Goal: Navigation & Orientation: Find specific page/section

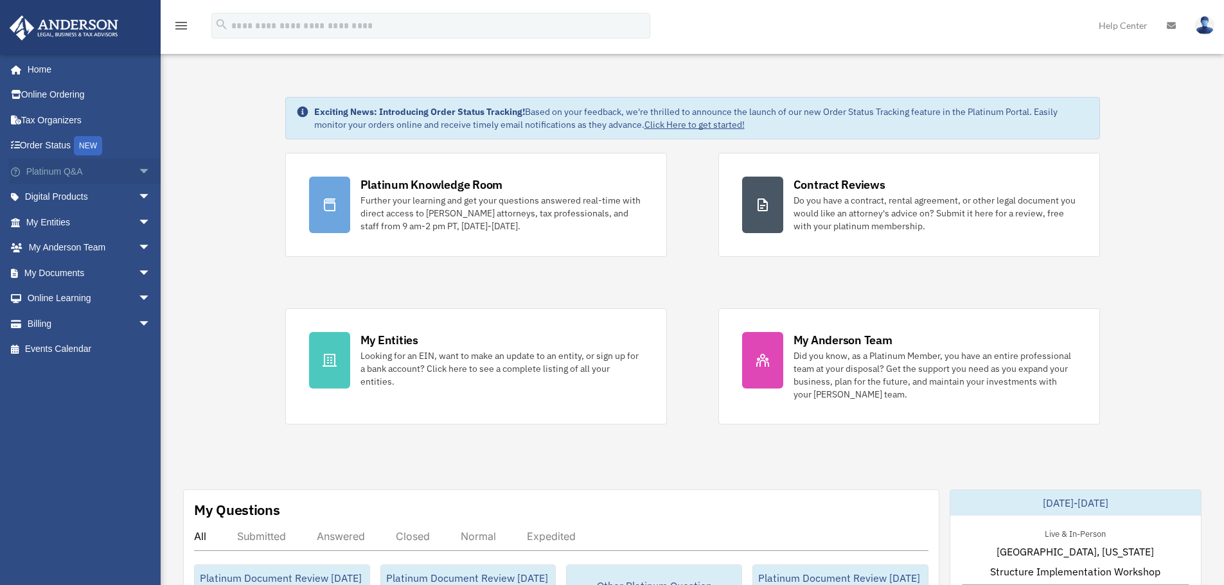
click at [138, 167] on span "arrow_drop_down" at bounding box center [151, 172] width 26 height 26
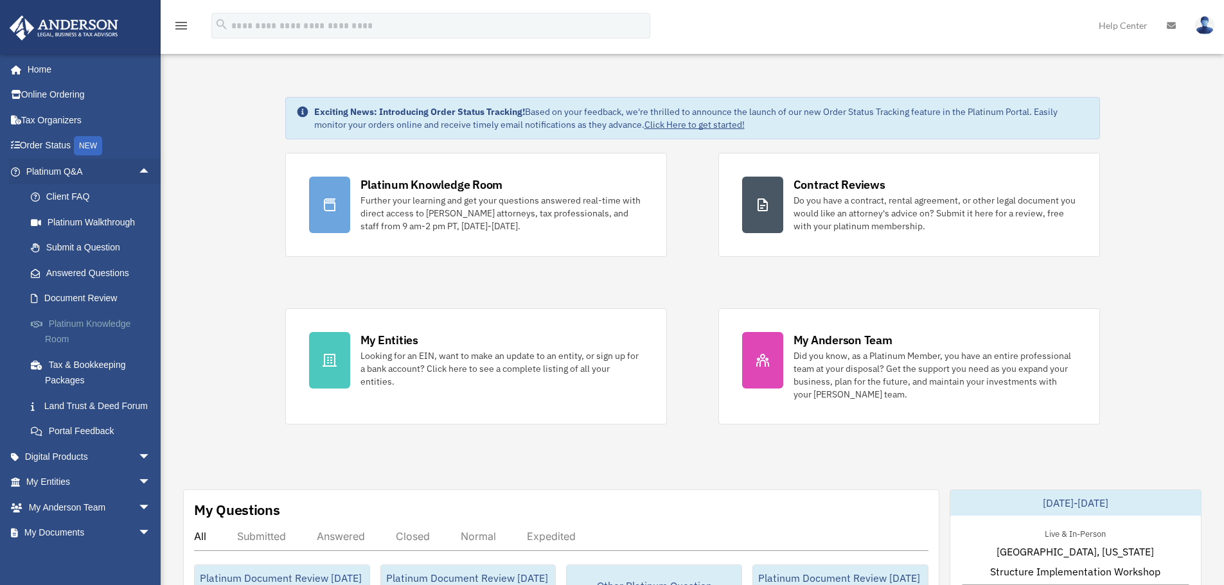
click at [79, 328] on link "Platinum Knowledge Room" at bounding box center [94, 331] width 152 height 41
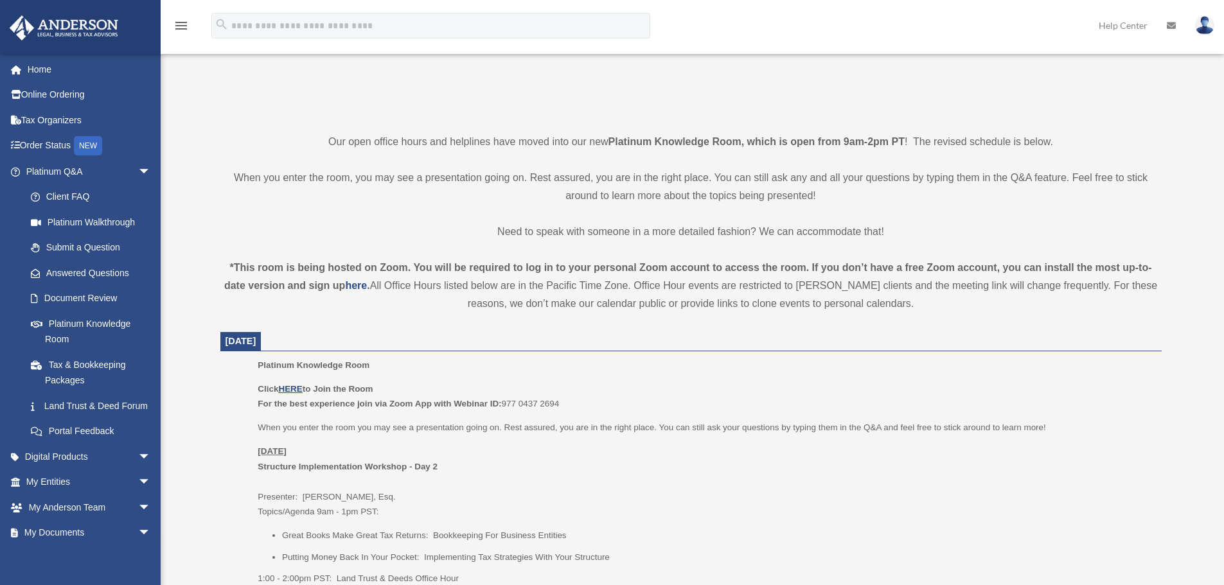
scroll to position [321, 0]
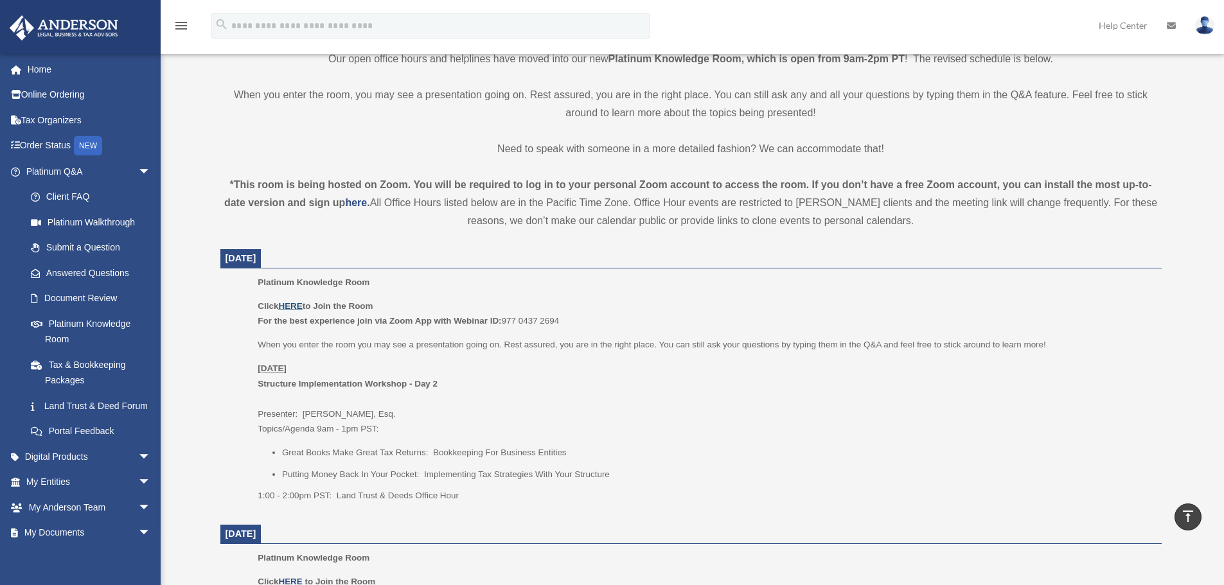
click at [287, 302] on u "HERE" at bounding box center [290, 306] width 24 height 10
click at [71, 68] on link "Home" at bounding box center [89, 70] width 161 height 26
